Goal: Task Accomplishment & Management: Use online tool/utility

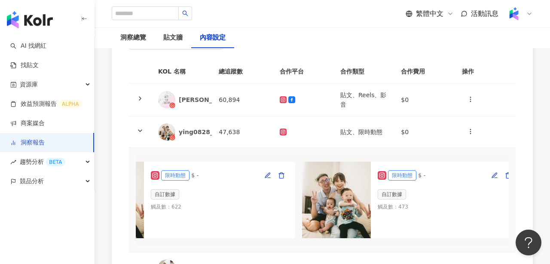
scroll to position [0, 314]
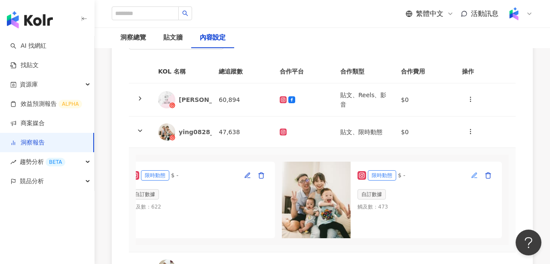
click at [476, 177] on icon "button" at bounding box center [475, 177] width 3 height 0
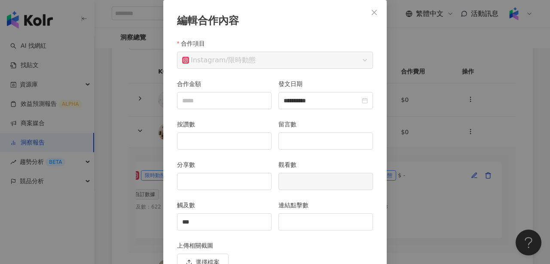
scroll to position [88, 0]
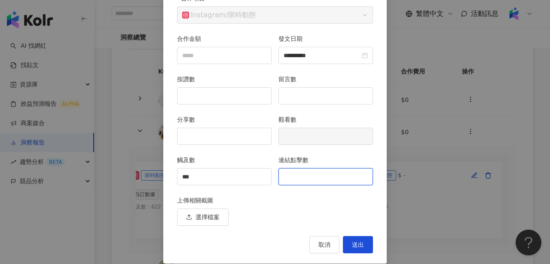
click at [327, 181] on input "連結點擊數" at bounding box center [326, 176] width 94 height 16
type input "*"
click at [361, 247] on span "送出" at bounding box center [358, 244] width 12 height 7
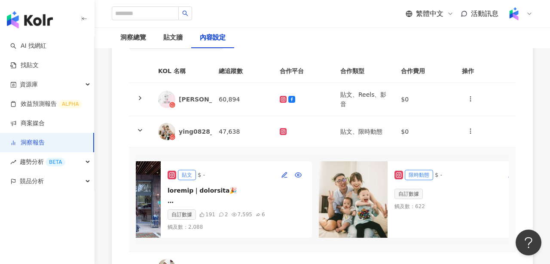
scroll to position [0, 0]
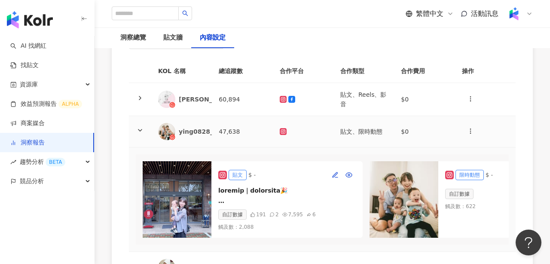
click at [140, 130] on polyline at bounding box center [139, 130] width 3 height 2
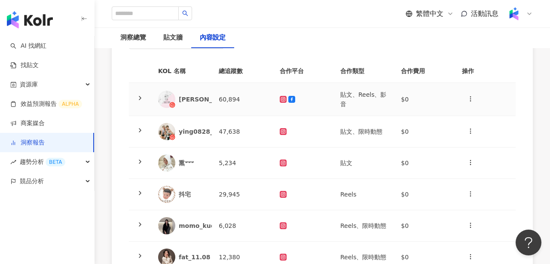
click at [140, 100] on icon at bounding box center [140, 98] width 7 height 7
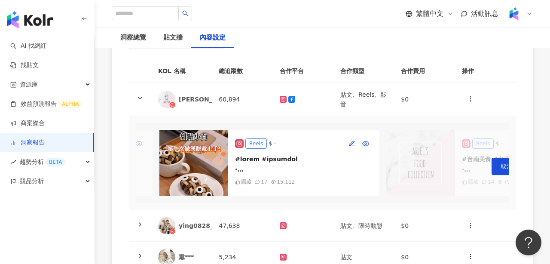
scroll to position [0, 198]
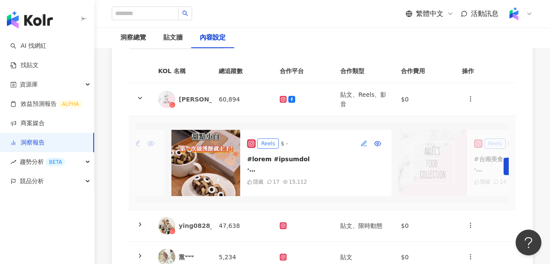
click at [363, 140] on icon "button" at bounding box center [363, 143] width 7 height 7
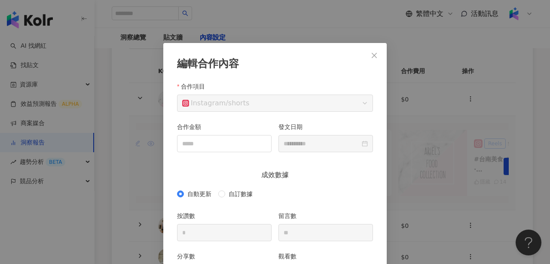
scroll to position [43, 0]
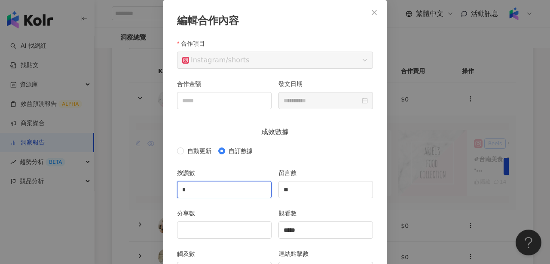
click at [193, 186] on input "*" at bounding box center [224, 189] width 94 height 16
type input "***"
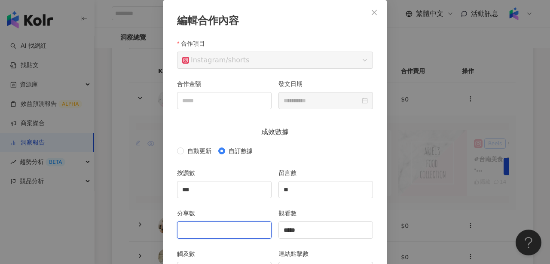
click at [220, 229] on input "分享數" at bounding box center [224, 230] width 94 height 16
type input "**"
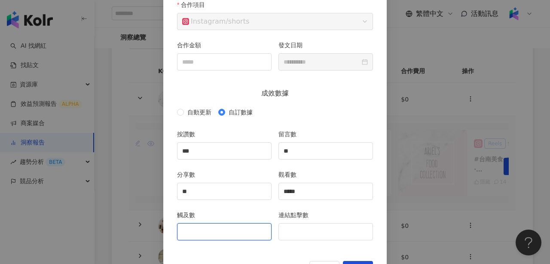
click at [219, 235] on input "觸及數" at bounding box center [224, 231] width 94 height 16
type input "****"
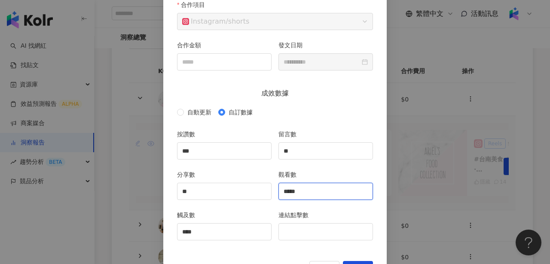
click at [305, 197] on input "*****" at bounding box center [326, 191] width 94 height 16
type input "*****"
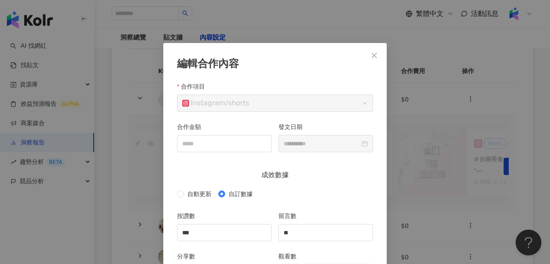
scroll to position [116, 0]
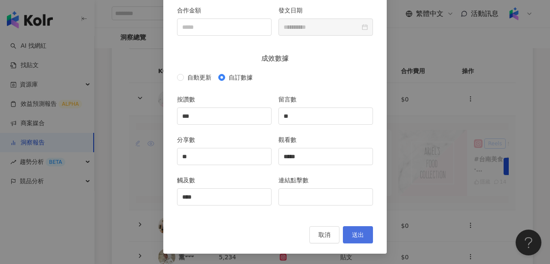
click at [356, 231] on span "送出" at bounding box center [358, 234] width 12 height 7
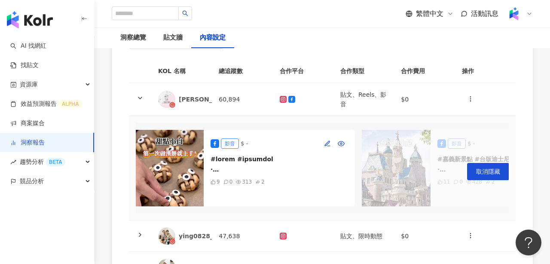
scroll to position [0, 1826]
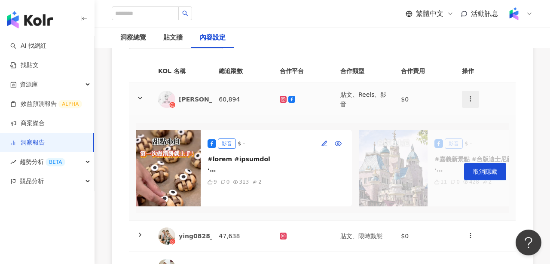
click at [472, 98] on icon "button" at bounding box center [470, 98] width 7 height 7
click at [479, 119] on div "新增內容" at bounding box center [486, 119] width 34 height 9
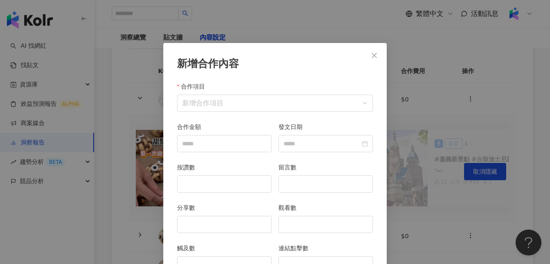
scroll to position [43, 0]
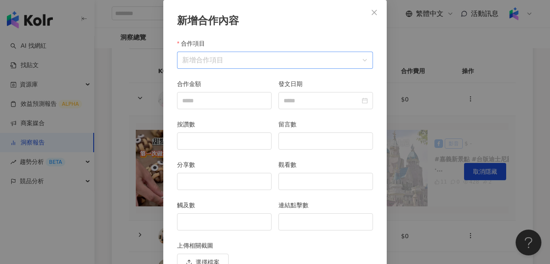
click at [247, 63] on input "合作項目" at bounding box center [275, 60] width 186 height 16
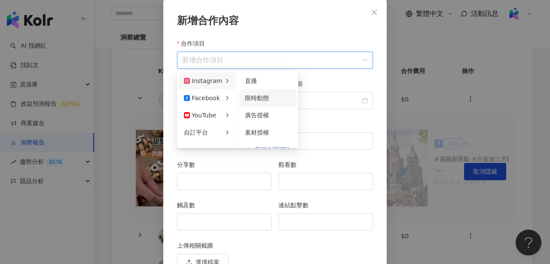
click at [256, 102] on div "限時動態" at bounding box center [268, 97] width 46 height 9
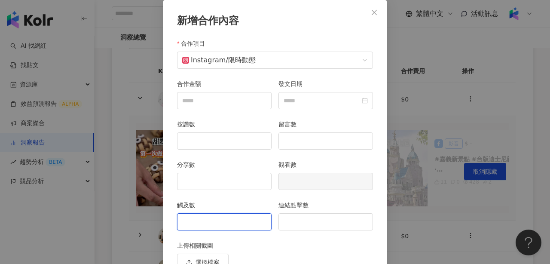
click at [233, 224] on input "觸及數" at bounding box center [224, 222] width 94 height 16
type input "****"
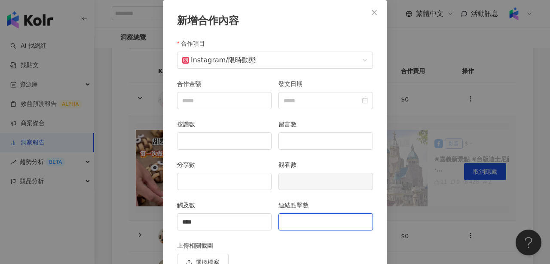
click at [298, 223] on input "連結點擊數" at bounding box center [326, 222] width 94 height 16
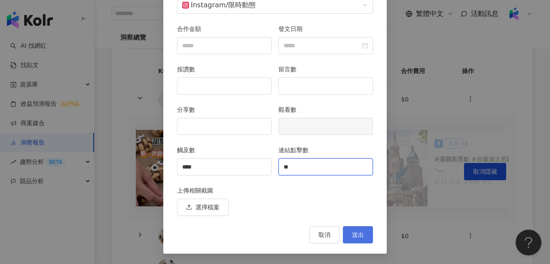
type input "**"
click at [357, 232] on span "送出" at bounding box center [358, 234] width 12 height 7
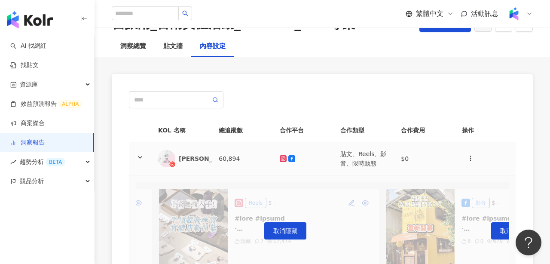
scroll to position [39, 0]
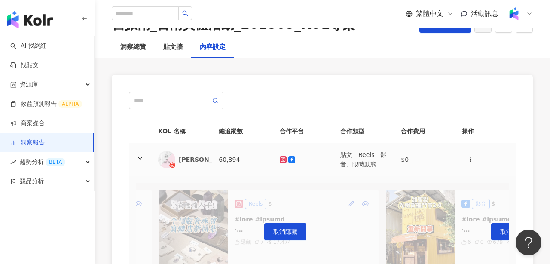
click at [141, 158] on polyline at bounding box center [139, 158] width 3 height 2
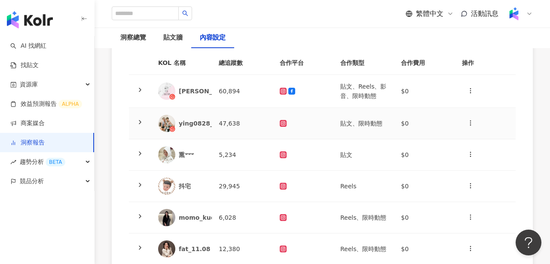
scroll to position [124, 0]
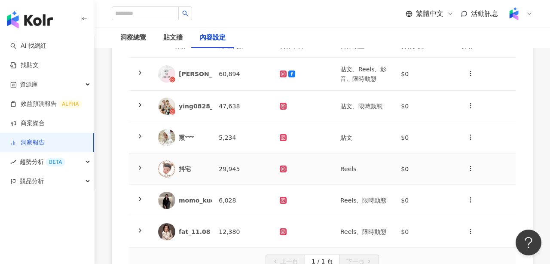
click at [142, 165] on icon at bounding box center [140, 167] width 7 height 7
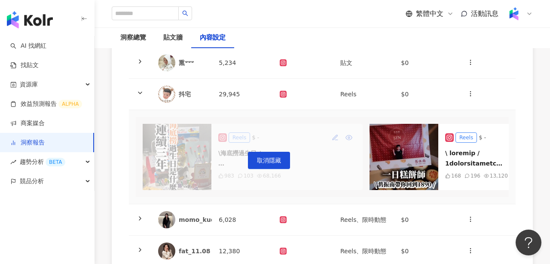
scroll to position [0, 88]
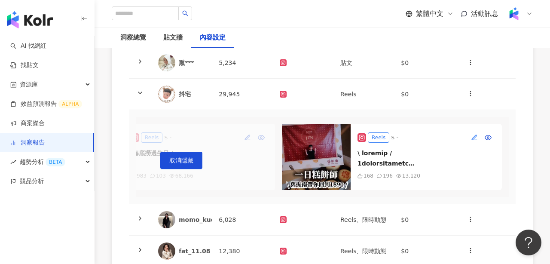
click at [474, 138] on icon "button" at bounding box center [474, 137] width 7 height 7
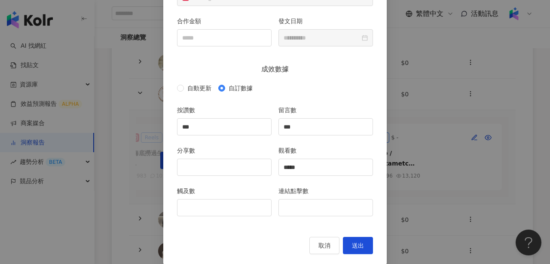
scroll to position [116, 0]
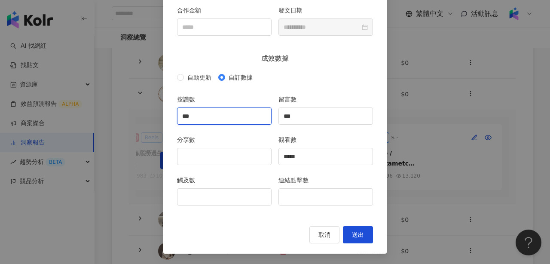
click at [233, 118] on input "***" at bounding box center [224, 116] width 94 height 16
type input "***"
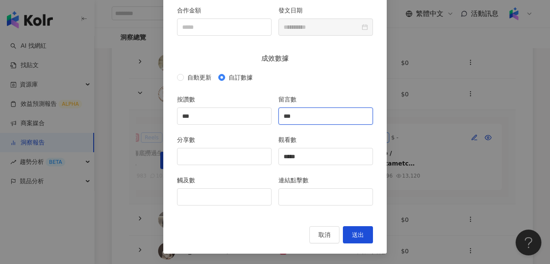
click at [318, 115] on input "***" at bounding box center [326, 116] width 94 height 16
type input "***"
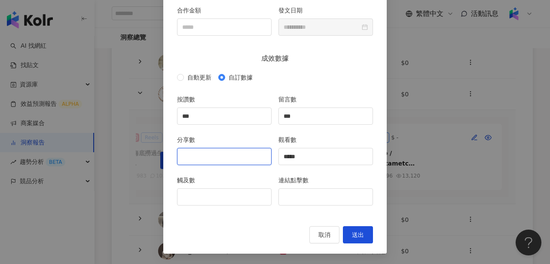
click at [227, 152] on input "分享數" at bounding box center [224, 156] width 94 height 16
type input "**"
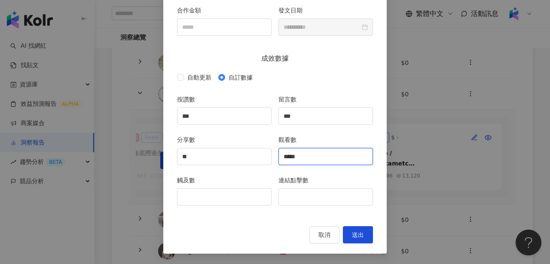
click at [333, 157] on input "*****" at bounding box center [326, 156] width 94 height 16
type input "*****"
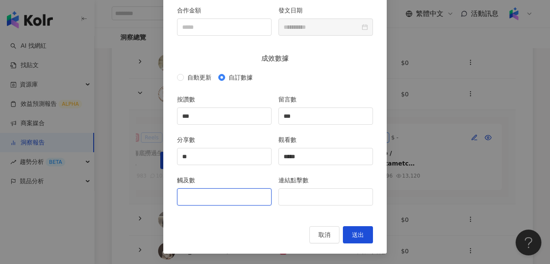
click at [221, 196] on input "觸及數" at bounding box center [224, 197] width 94 height 16
type input "****"
click at [358, 232] on span "送出" at bounding box center [358, 234] width 12 height 7
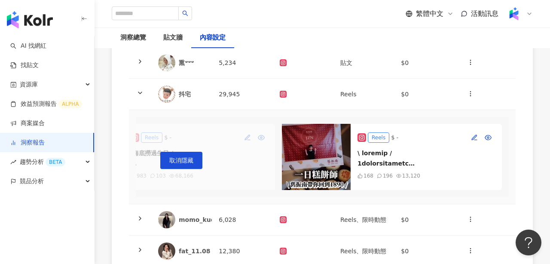
type input "***"
type input "**"
type input "*****"
type input "****"
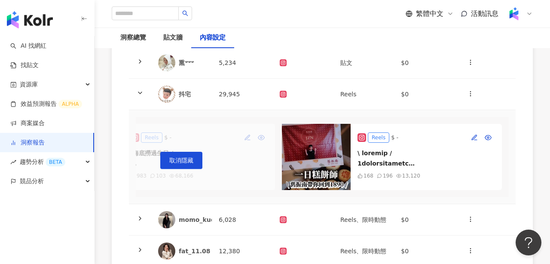
type input "**********"
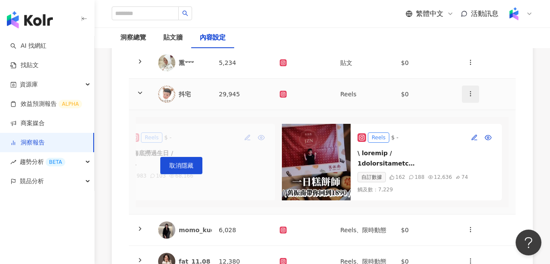
click at [471, 94] on icon "button" at bounding box center [470, 93] width 7 height 7
click at [479, 114] on div "新增內容" at bounding box center [486, 114] width 34 height 9
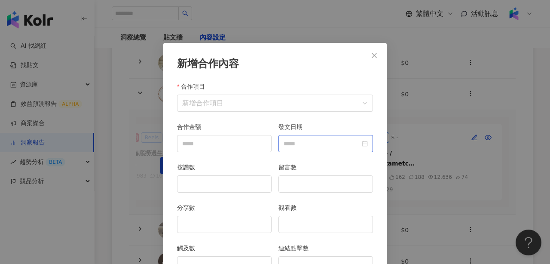
scroll to position [43, 0]
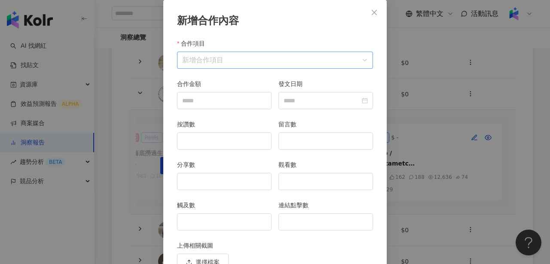
click at [314, 63] on input "合作項目" at bounding box center [275, 60] width 186 height 16
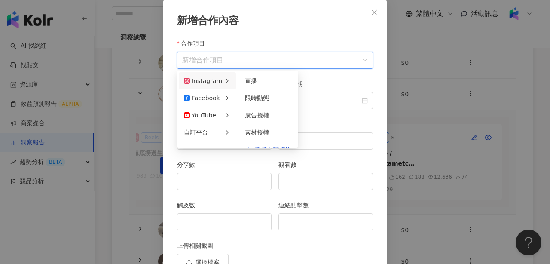
click at [224, 77] on icon at bounding box center [227, 80] width 7 height 7
click at [260, 99] on span "限時動態" at bounding box center [257, 98] width 24 height 7
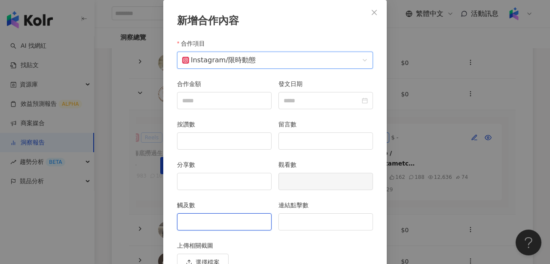
click at [212, 216] on input "觸及數" at bounding box center [224, 222] width 94 height 16
type input "****"
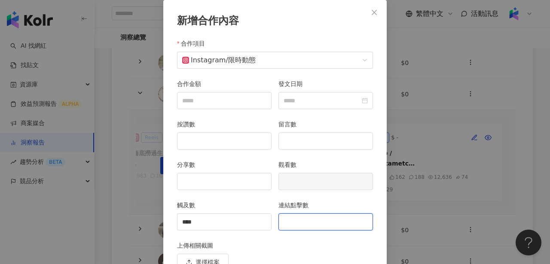
click at [309, 223] on input "連結點擊數" at bounding box center [326, 222] width 94 height 16
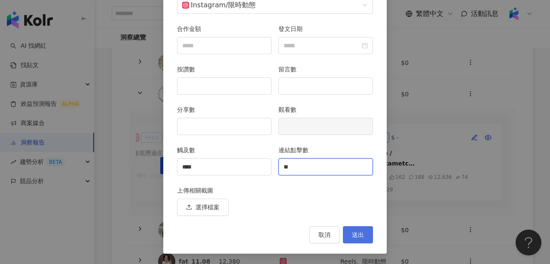
type input "**"
click at [361, 239] on button "送出" at bounding box center [358, 234] width 30 height 17
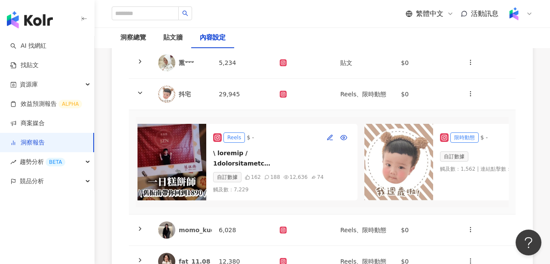
scroll to position [0, 314]
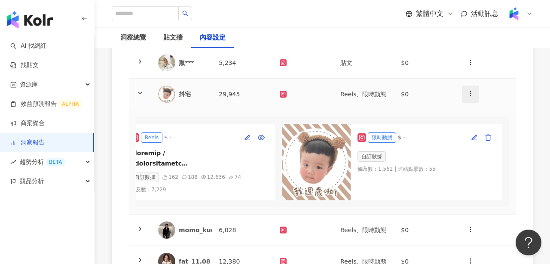
click at [474, 86] on button "button" at bounding box center [470, 93] width 17 height 17
click at [478, 116] on div "新增內容" at bounding box center [486, 114] width 34 height 9
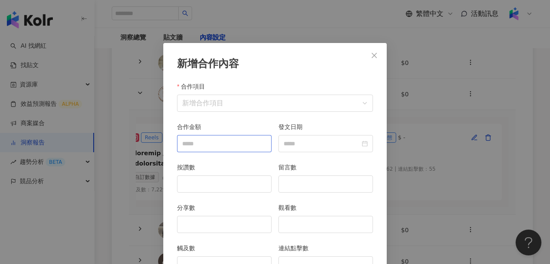
scroll to position [43, 0]
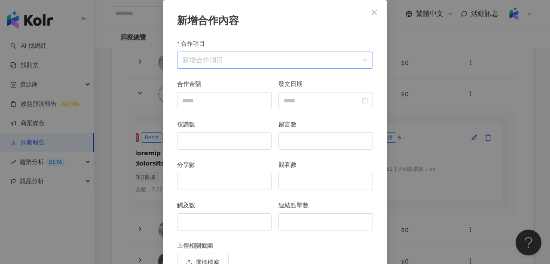
click at [245, 58] on input "合作項目" at bounding box center [275, 60] width 186 height 16
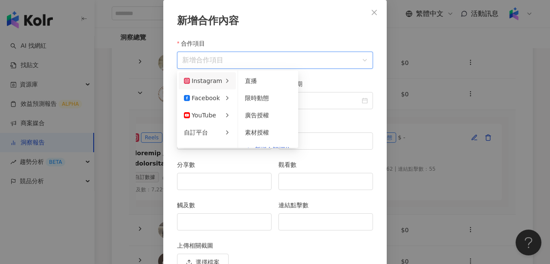
click at [215, 79] on div "Instagram" at bounding box center [203, 80] width 38 height 9
click at [265, 87] on span "限時動態" at bounding box center [257, 87] width 24 height 7
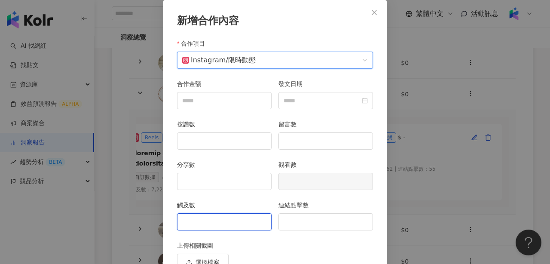
click at [207, 220] on input "觸及數" at bounding box center [224, 222] width 94 height 16
type input "****"
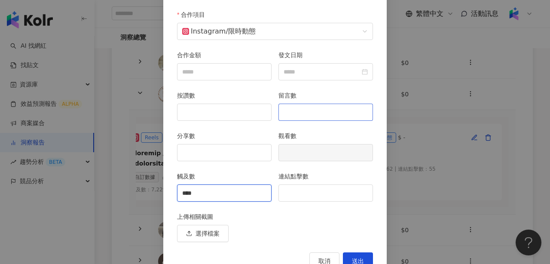
scroll to position [98, 0]
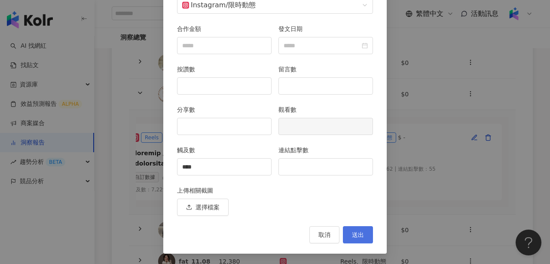
click at [366, 236] on button "送出" at bounding box center [358, 234] width 30 height 17
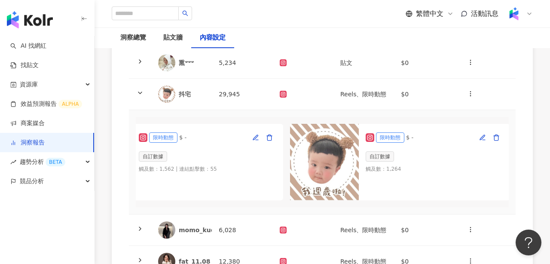
scroll to position [0, 541]
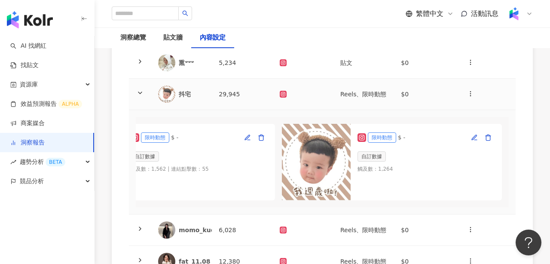
click at [140, 91] on icon at bounding box center [140, 92] width 7 height 7
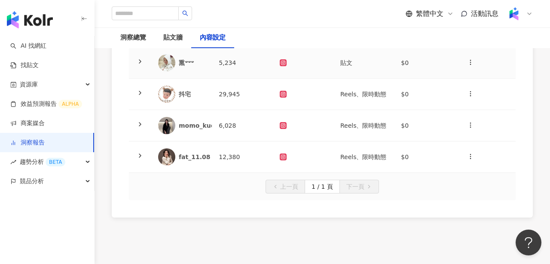
click at [140, 59] on icon at bounding box center [140, 61] width 7 height 7
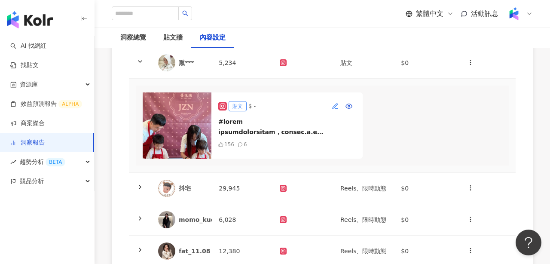
click at [338, 107] on icon "button" at bounding box center [335, 106] width 7 height 7
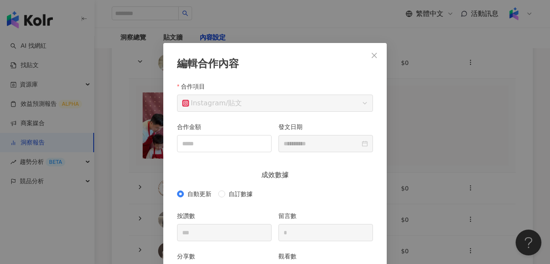
scroll to position [43, 0]
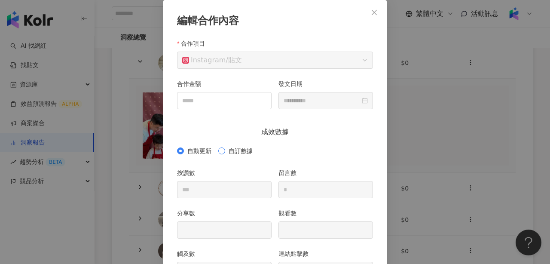
click at [232, 151] on span "自訂數據" at bounding box center [240, 150] width 31 height 9
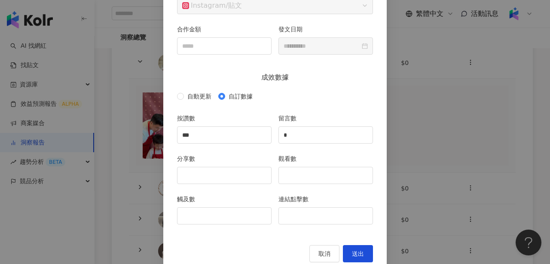
scroll to position [113, 0]
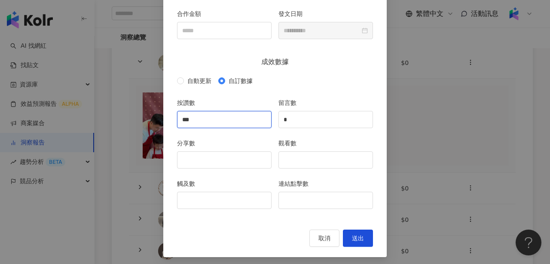
click at [249, 122] on input "***" at bounding box center [224, 119] width 94 height 16
type input "***"
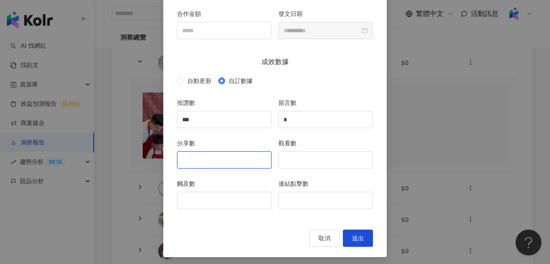
click at [228, 156] on input "分享數" at bounding box center [224, 160] width 94 height 16
type input "*"
click at [245, 211] on div "觸及數" at bounding box center [224, 199] width 101 height 40
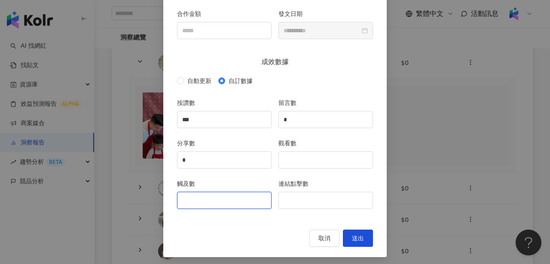
click at [247, 202] on input "觸及數" at bounding box center [224, 200] width 94 height 16
type input "***"
click at [365, 239] on button "送出" at bounding box center [358, 237] width 30 height 17
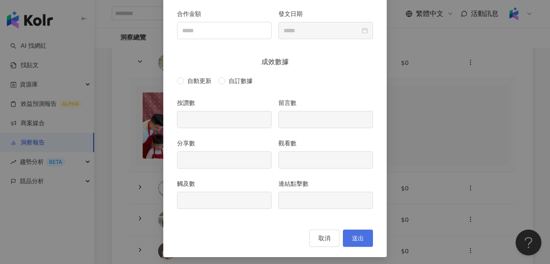
type input "***"
type input "*"
type input "***"
type input "**********"
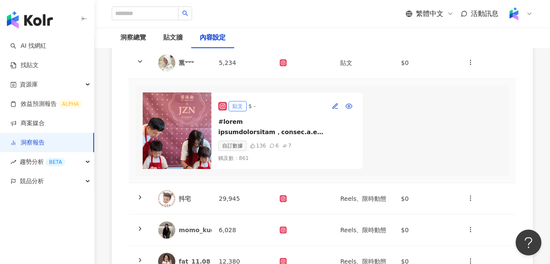
scroll to position [73, 0]
click at [468, 64] on icon "button" at bounding box center [470, 62] width 7 height 7
click at [473, 85] on icon at bounding box center [472, 83] width 6 height 6
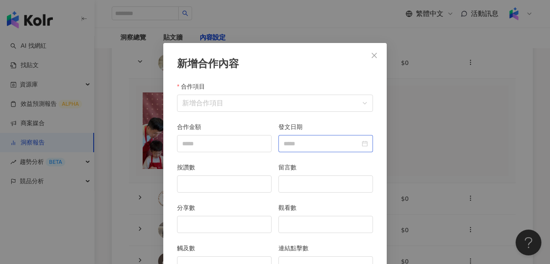
scroll to position [43, 0]
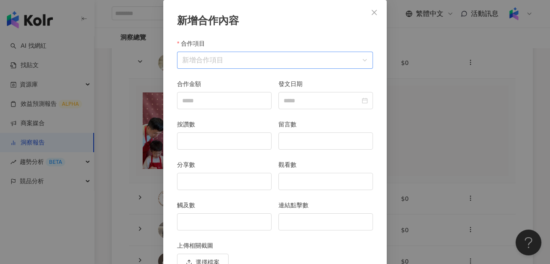
click at [313, 61] on input "合作項目" at bounding box center [275, 60] width 186 height 16
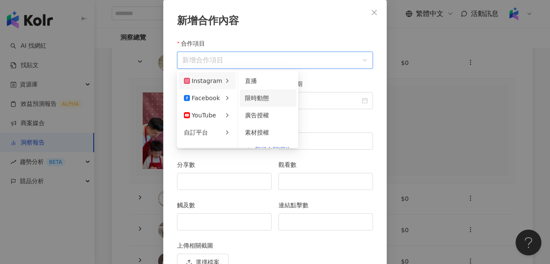
click at [260, 99] on span "限時動態" at bounding box center [257, 98] width 24 height 7
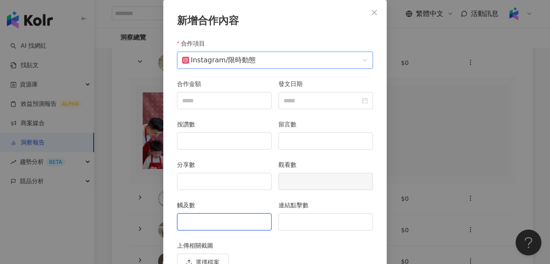
click at [236, 215] on input "觸及數" at bounding box center [224, 222] width 94 height 16
type input "***"
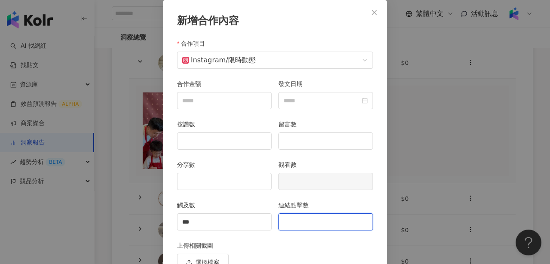
click at [339, 220] on input "連結點擊數" at bounding box center [326, 222] width 94 height 16
type input "*"
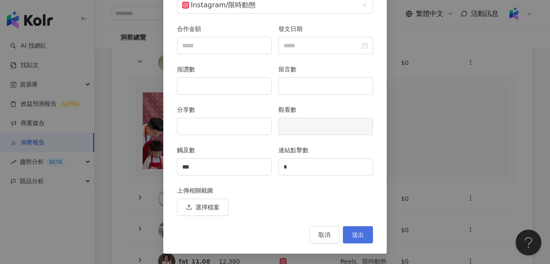
click at [357, 239] on button "送出" at bounding box center [358, 234] width 30 height 17
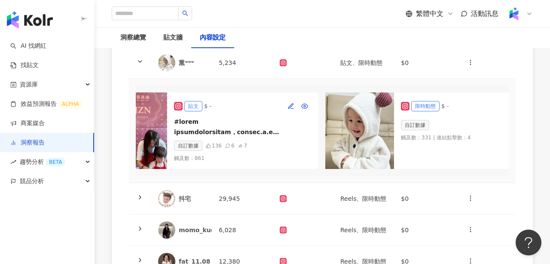
scroll to position [0, 88]
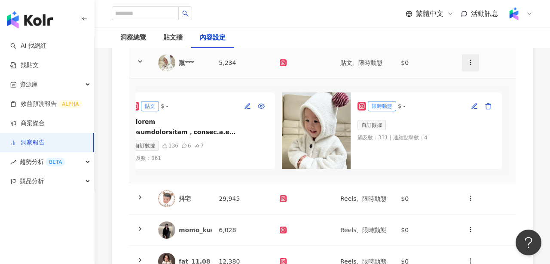
click at [470, 64] on circle "button" at bounding box center [470, 64] width 0 height 0
click at [477, 81] on div "新增內容" at bounding box center [486, 83] width 34 height 9
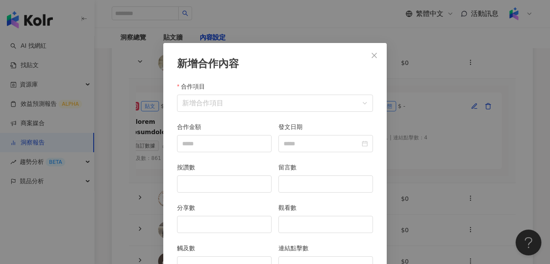
scroll to position [43, 0]
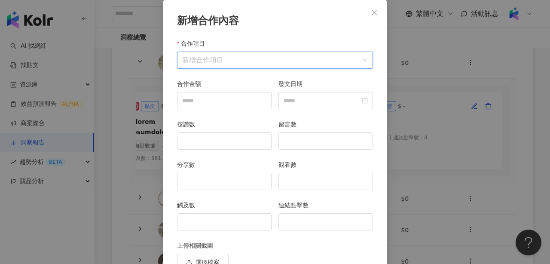
click at [286, 63] on input "合作項目" at bounding box center [275, 60] width 186 height 16
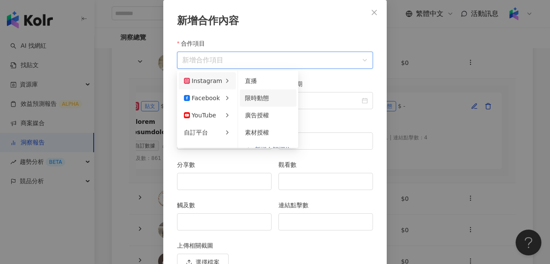
click at [265, 97] on span "限時動態" at bounding box center [257, 98] width 24 height 7
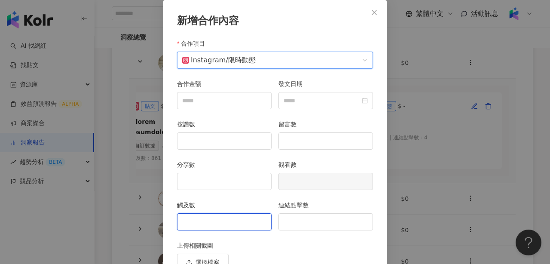
click at [234, 221] on input "觸及數" at bounding box center [224, 222] width 94 height 16
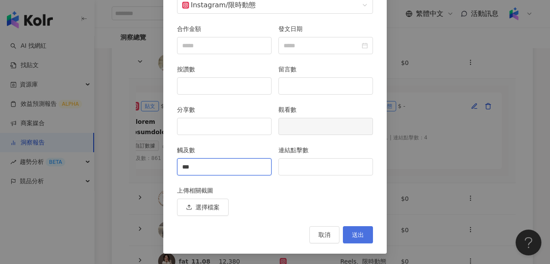
type input "***"
click at [353, 233] on span "送出" at bounding box center [358, 234] width 12 height 7
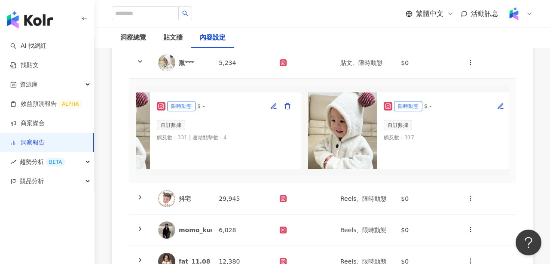
scroll to position [0, 314]
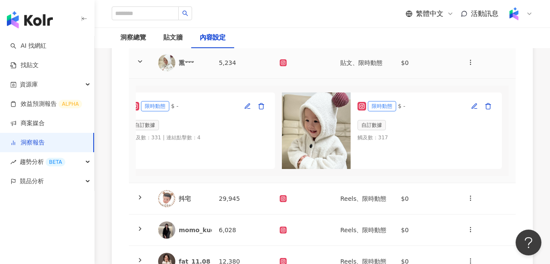
click at [139, 62] on icon at bounding box center [140, 61] width 7 height 7
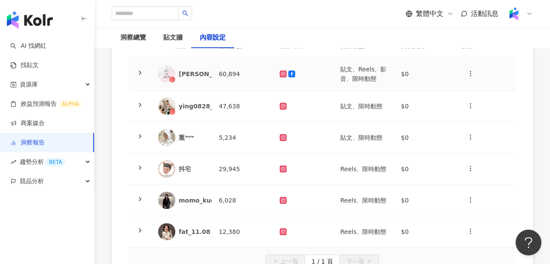
scroll to position [114, 0]
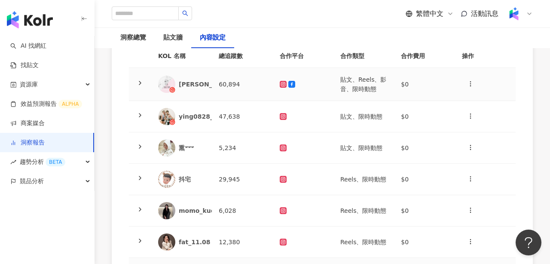
click at [141, 82] on icon at bounding box center [140, 82] width 7 height 7
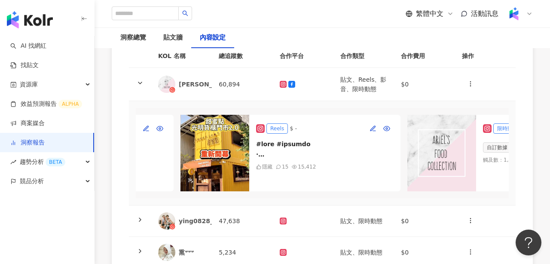
scroll to position [0, 3371]
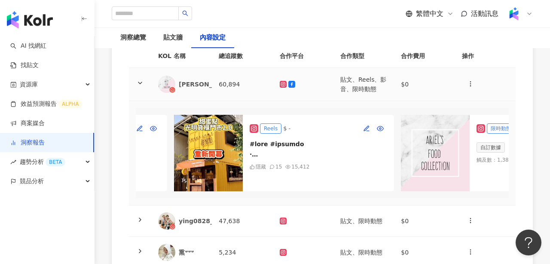
click at [139, 82] on icon at bounding box center [140, 82] width 7 height 7
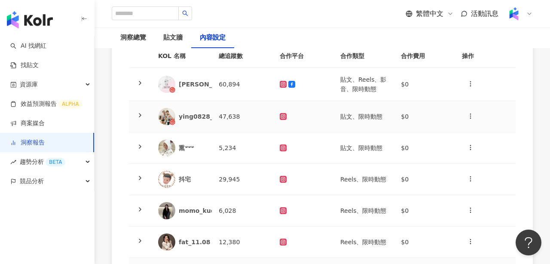
click at [140, 116] on polyline at bounding box center [140, 114] width 2 height 3
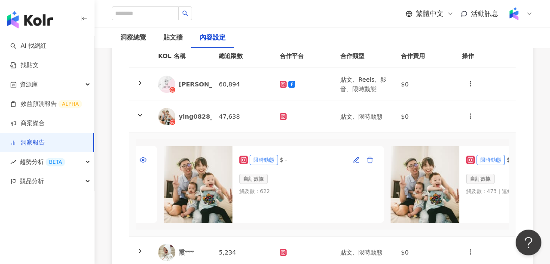
scroll to position [0, 209]
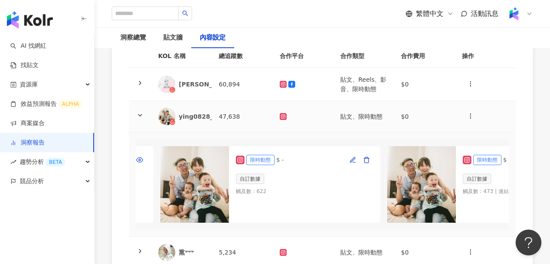
click at [139, 113] on icon at bounding box center [140, 115] width 7 height 7
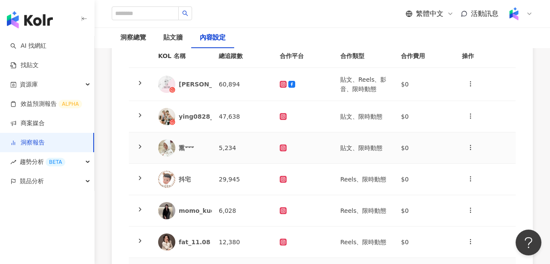
click at [138, 148] on icon at bounding box center [140, 146] width 7 height 7
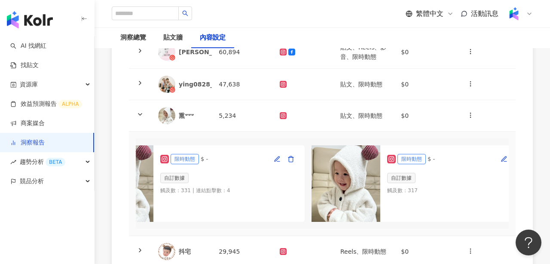
scroll to position [0, 314]
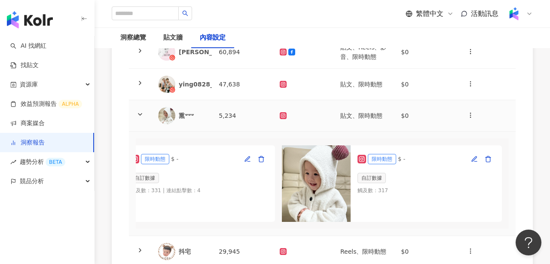
click at [140, 113] on icon at bounding box center [140, 114] width 7 height 7
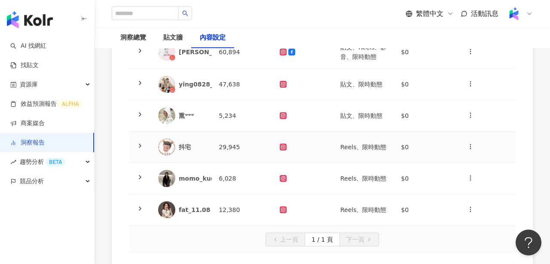
click at [140, 145] on icon at bounding box center [140, 145] width 7 height 7
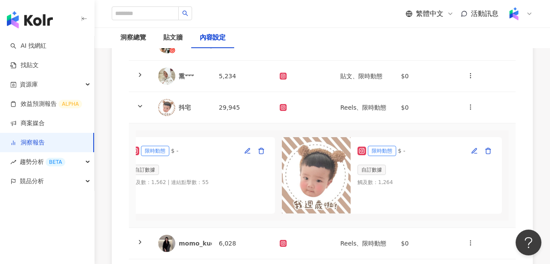
scroll to position [186, 0]
click at [138, 104] on icon at bounding box center [140, 105] width 7 height 7
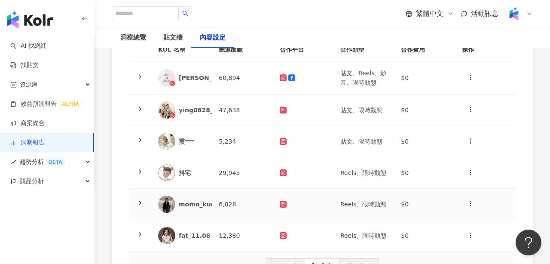
scroll to position [119, 0]
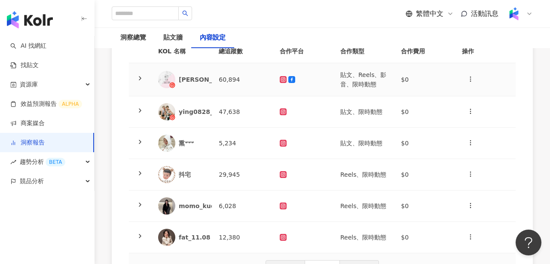
click at [141, 76] on icon at bounding box center [140, 78] width 7 height 7
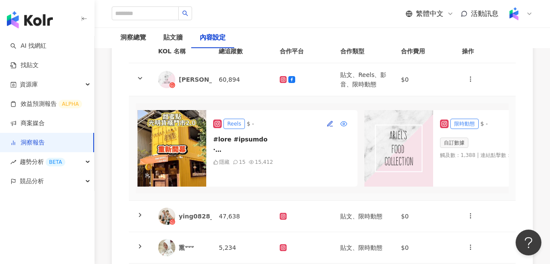
scroll to position [0, 3337]
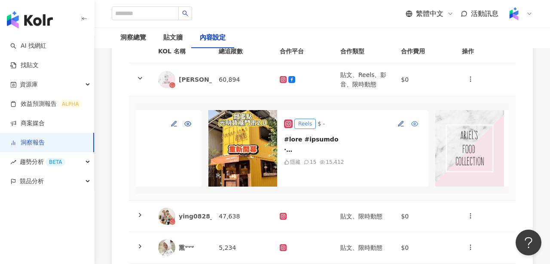
click at [415, 123] on icon "button" at bounding box center [414, 123] width 7 height 7
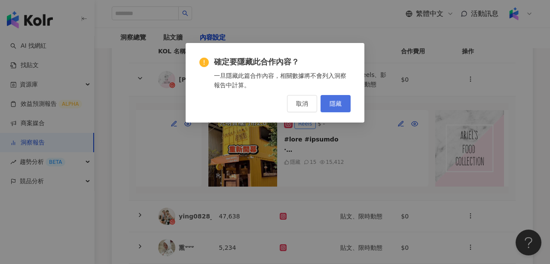
click at [335, 103] on span "隱藏" at bounding box center [336, 103] width 12 height 7
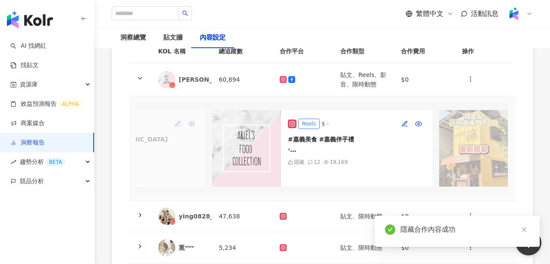
scroll to position [0, 3098]
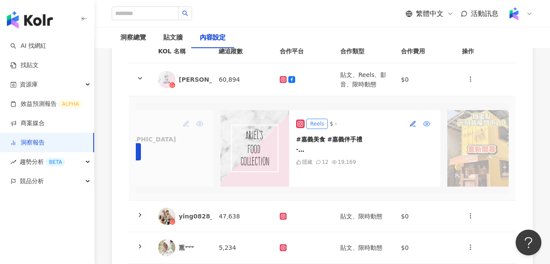
click at [424, 123] on icon "button" at bounding box center [426, 123] width 7 height 7
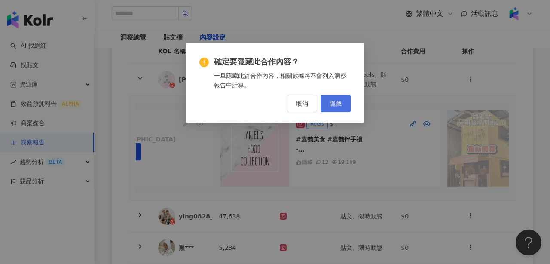
click at [342, 99] on button "隱藏" at bounding box center [336, 103] width 30 height 17
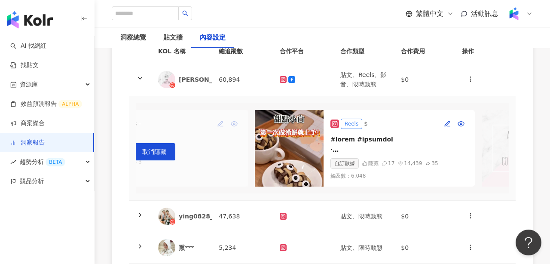
scroll to position [0, 120]
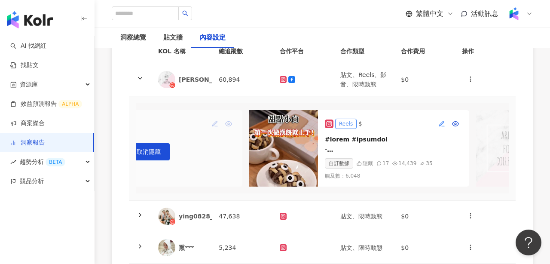
click at [437, 120] on button "button" at bounding box center [442, 124] width 14 height 14
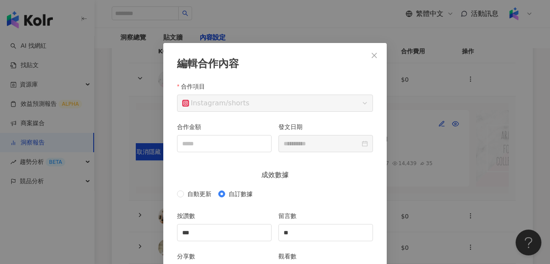
scroll to position [43, 0]
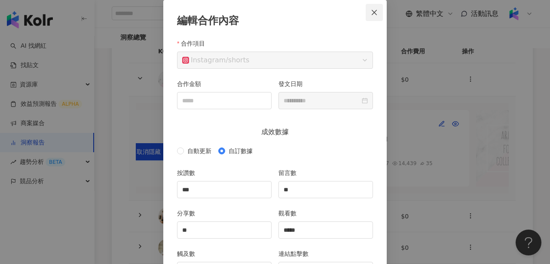
click at [378, 6] on button "Close" at bounding box center [374, 12] width 17 height 17
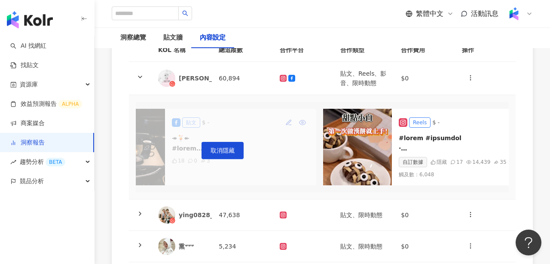
scroll to position [0, 0]
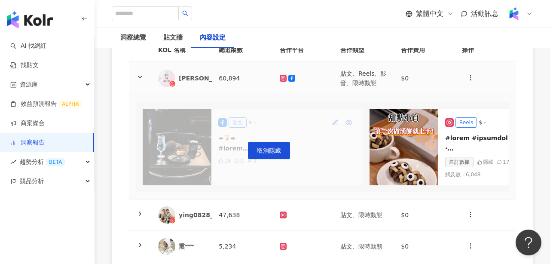
click at [139, 79] on icon at bounding box center [140, 76] width 7 height 7
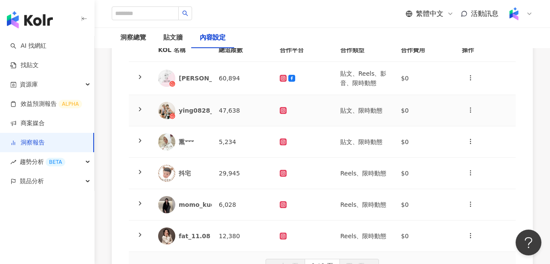
click at [138, 108] on icon at bounding box center [140, 109] width 7 height 7
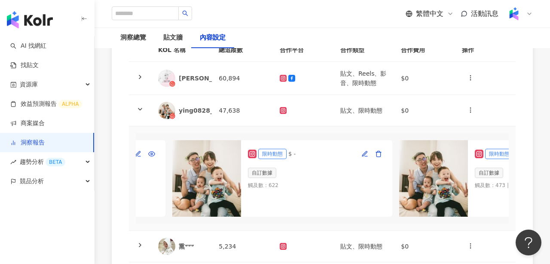
scroll to position [0, 161]
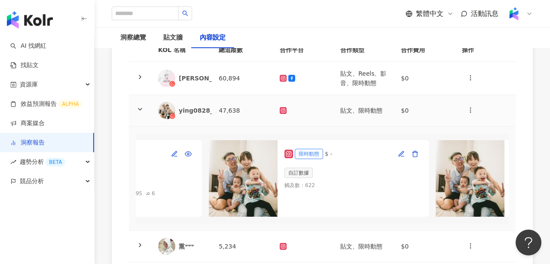
click at [140, 108] on icon at bounding box center [140, 109] width 7 height 7
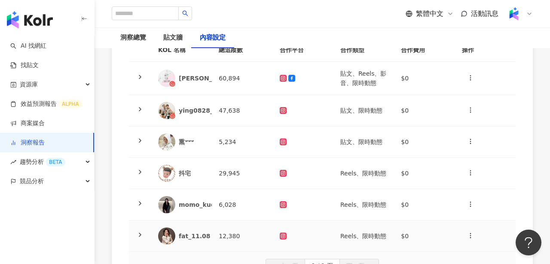
click at [140, 234] on polyline at bounding box center [140, 234] width 2 height 3
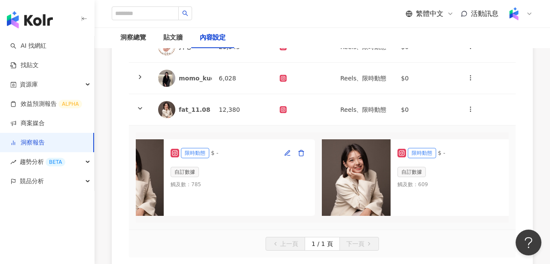
scroll to position [0, 229]
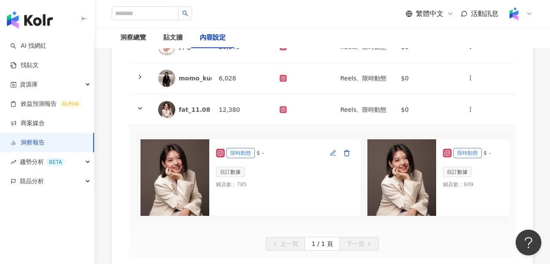
click at [330, 154] on icon "button" at bounding box center [332, 152] width 5 height 5
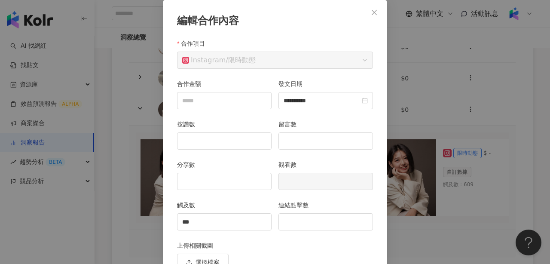
scroll to position [98, 0]
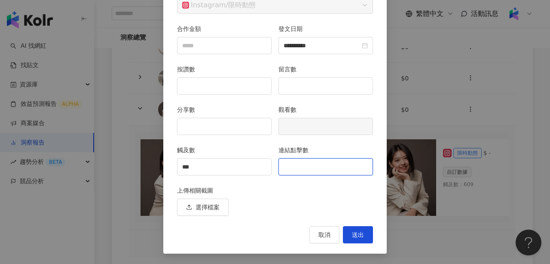
click at [321, 168] on input "連結點擊數" at bounding box center [326, 167] width 94 height 16
type input "*"
type input "**"
click at [358, 236] on span "送出" at bounding box center [358, 234] width 12 height 7
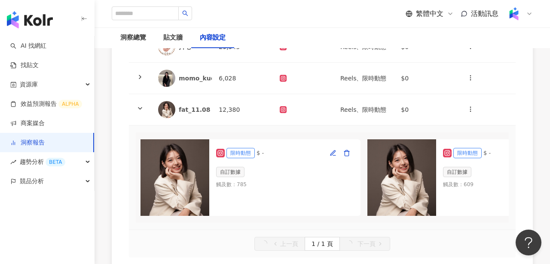
scroll to position [0, 0]
click at [140, 109] on icon at bounding box center [140, 108] width 7 height 7
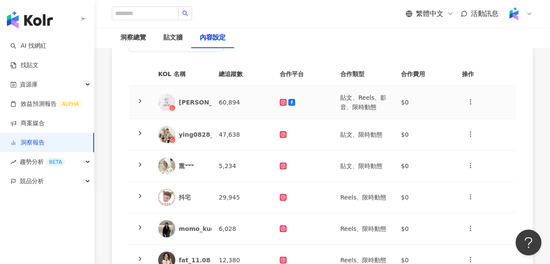
scroll to position [92, 0]
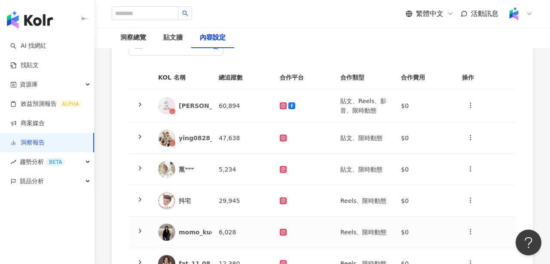
click at [140, 230] on polyline at bounding box center [140, 230] width 2 height 3
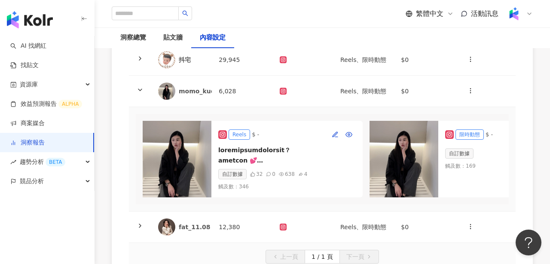
scroll to position [0, 88]
